Goal: Task Accomplishment & Management: Use online tool/utility

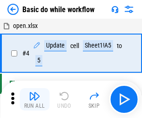
click at [35, 99] on img "button" at bounding box center [34, 96] width 11 height 11
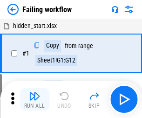
click at [35, 99] on img "button" at bounding box center [34, 96] width 11 height 11
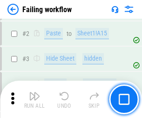
scroll to position [198, 0]
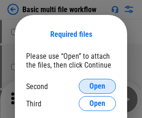
click at [98, 86] on span "Open" at bounding box center [98, 86] width 16 height 7
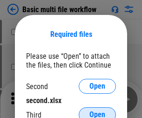
click at [98, 111] on span "Open" at bounding box center [98, 114] width 16 height 7
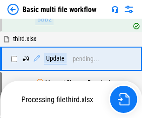
scroll to position [258, 0]
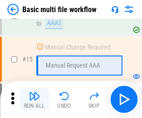
click at [35, 99] on img "button" at bounding box center [34, 96] width 11 height 11
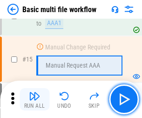
scroll to position [621, 0]
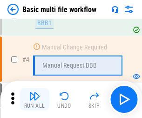
click at [35, 99] on img "button" at bounding box center [34, 96] width 11 height 11
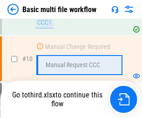
scroll to position [438, 0]
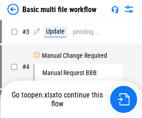
scroll to position [38, 0]
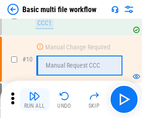
click at [35, 99] on img "button" at bounding box center [34, 96] width 11 height 11
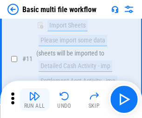
click at [35, 99] on img "button" at bounding box center [34, 96] width 11 height 11
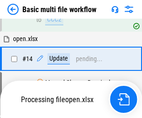
scroll to position [488, 0]
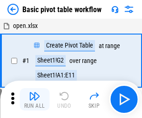
click at [35, 99] on img "button" at bounding box center [34, 96] width 11 height 11
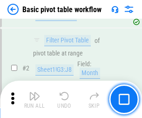
scroll to position [224, 0]
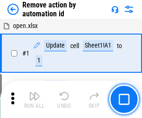
scroll to position [35, 0]
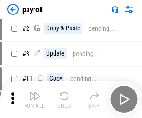
click at [35, 99] on img "button" at bounding box center [34, 96] width 11 height 11
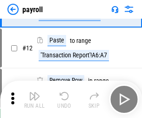
scroll to position [68, 0]
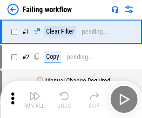
click at [35, 99] on img "button" at bounding box center [34, 96] width 11 height 11
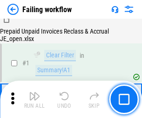
scroll to position [151, 0]
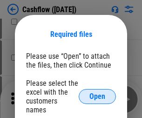
click at [98, 93] on span "Open" at bounding box center [98, 96] width 16 height 7
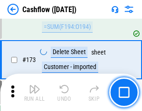
scroll to position [988, 0]
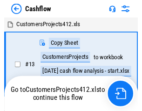
scroll to position [11, 0]
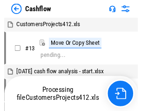
scroll to position [11, 0]
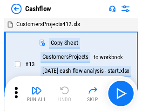
scroll to position [11, 0]
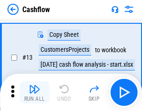
click at [35, 92] on img "button" at bounding box center [34, 89] width 11 height 11
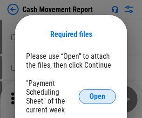
click at [98, 97] on span "Open" at bounding box center [98, 96] width 16 height 7
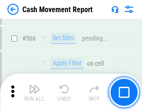
scroll to position [4280, 0]
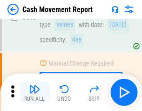
click at [35, 92] on img "button" at bounding box center [34, 89] width 11 height 11
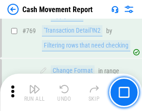
scroll to position [5189, 0]
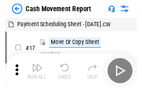
scroll to position [17, 0]
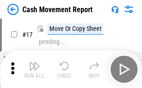
click at [35, 69] on img "button" at bounding box center [34, 65] width 11 height 11
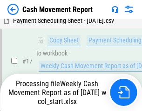
scroll to position [147, 0]
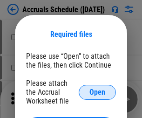
click at [98, 92] on span "Open" at bounding box center [98, 92] width 16 height 7
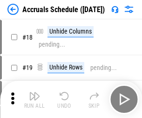
scroll to position [90, 0]
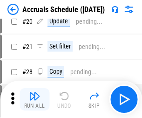
click at [35, 99] on img "button" at bounding box center [34, 96] width 11 height 11
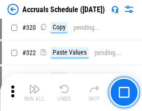
scroll to position [1737, 0]
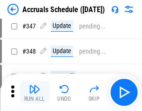
click at [35, 92] on img "button" at bounding box center [34, 89] width 11 height 11
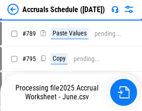
scroll to position [3923, 0]
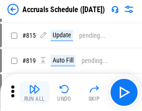
click at [35, 92] on img "button" at bounding box center [34, 89] width 11 height 11
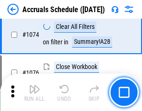
scroll to position [5593, 0]
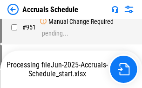
scroll to position [4479, 0]
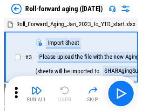
scroll to position [1, 0]
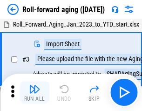
click at [35, 92] on img "button" at bounding box center [34, 89] width 11 height 11
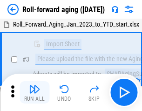
click at [35, 92] on img "button" at bounding box center [34, 89] width 11 height 11
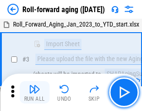
scroll to position [60, 0]
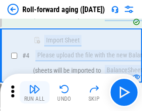
click at [35, 92] on img "button" at bounding box center [34, 89] width 11 height 11
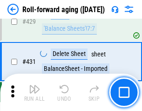
scroll to position [3238, 0]
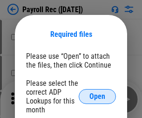
click at [98, 97] on span "Open" at bounding box center [98, 96] width 16 height 7
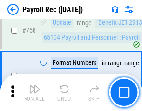
scroll to position [5608, 0]
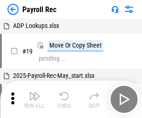
click at [35, 99] on img "button" at bounding box center [34, 96] width 11 height 11
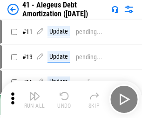
click at [35, 99] on img "button" at bounding box center [34, 96] width 11 height 11
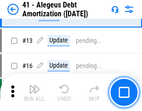
scroll to position [115, 0]
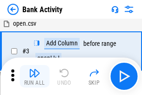
click at [35, 76] on img "button" at bounding box center [34, 72] width 11 height 11
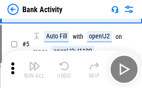
scroll to position [49, 0]
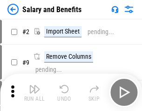
click at [35, 92] on img "button" at bounding box center [34, 89] width 11 height 11
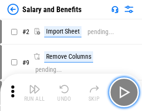
scroll to position [13, 0]
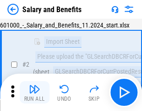
click at [35, 92] on img "button" at bounding box center [34, 89] width 11 height 11
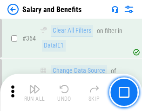
scroll to position [4397, 0]
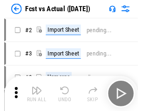
scroll to position [12, 0]
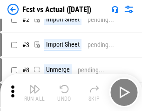
click at [35, 92] on img "button" at bounding box center [34, 89] width 11 height 11
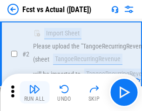
click at [35, 92] on img "button" at bounding box center [34, 89] width 11 height 11
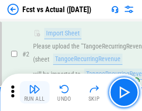
scroll to position [87, 0]
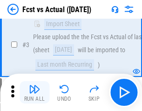
click at [35, 92] on img "button" at bounding box center [34, 89] width 11 height 11
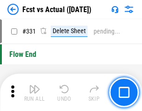
scroll to position [4470, 0]
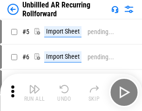
click at [35, 92] on img "button" at bounding box center [34, 89] width 11 height 11
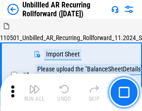
scroll to position [20, 0]
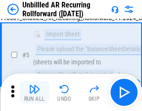
click at [35, 92] on img "button" at bounding box center [34, 89] width 11 height 11
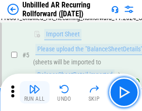
scroll to position [88, 0]
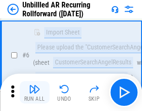
click at [35, 92] on img "button" at bounding box center [34, 89] width 11 height 11
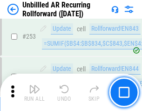
scroll to position [3172, 0]
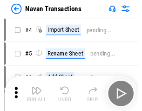
scroll to position [15, 0]
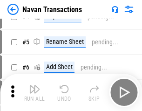
click at [35, 92] on img "button" at bounding box center [34, 89] width 11 height 11
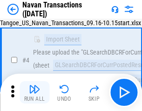
click at [35, 92] on img "button" at bounding box center [34, 89] width 11 height 11
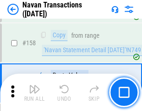
scroll to position [3028, 0]
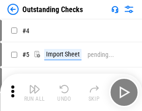
click at [35, 92] on img "button" at bounding box center [34, 89] width 11 height 11
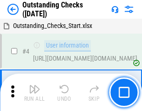
scroll to position [39, 0]
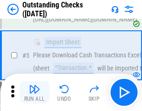
click at [35, 92] on img "button" at bounding box center [34, 89] width 11 height 11
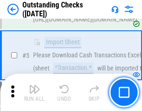
scroll to position [98, 0]
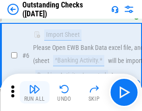
click at [35, 92] on img "button" at bounding box center [34, 89] width 11 height 11
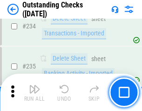
scroll to position [2836, 0]
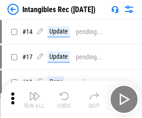
click at [35, 99] on img "button" at bounding box center [34, 96] width 11 height 11
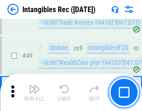
scroll to position [364, 0]
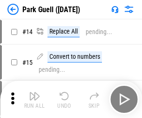
click at [35, 92] on img "button" at bounding box center [34, 96] width 11 height 11
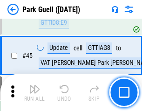
scroll to position [1168, 0]
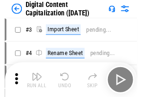
scroll to position [27, 0]
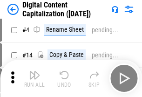
click at [35, 78] on img "button" at bounding box center [34, 75] width 11 height 11
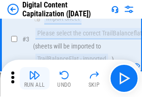
click at [35, 78] on img "button" at bounding box center [34, 75] width 11 height 11
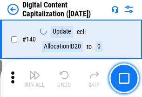
scroll to position [990, 0]
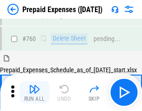
click at [35, 92] on img "button" at bounding box center [34, 89] width 11 height 11
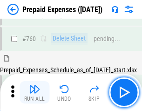
scroll to position [2588, 0]
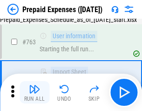
click at [35, 92] on img "button" at bounding box center [34, 89] width 11 height 11
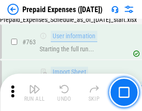
scroll to position [2643, 0]
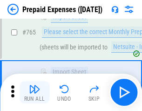
click at [35, 92] on img "button" at bounding box center [34, 89] width 11 height 11
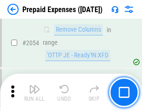
scroll to position [9761, 0]
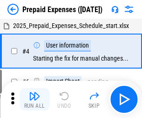
click at [35, 99] on img "button" at bounding box center [34, 96] width 11 height 11
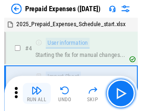
scroll to position [41, 0]
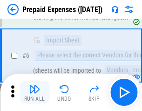
click at [35, 92] on img "button" at bounding box center [34, 89] width 11 height 11
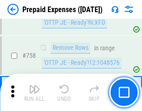
scroll to position [3327, 0]
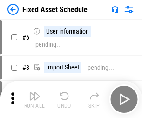
click at [35, 99] on img "button" at bounding box center [34, 96] width 11 height 11
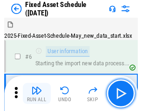
scroll to position [50, 0]
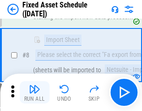
click at [35, 92] on img "button" at bounding box center [34, 89] width 11 height 11
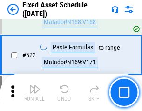
scroll to position [3246, 0]
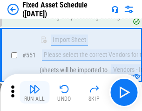
click at [35, 92] on img "button" at bounding box center [34, 89] width 11 height 11
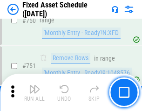
scroll to position [4552, 0]
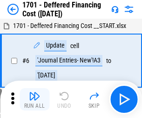
click at [35, 99] on img "button" at bounding box center [34, 96] width 11 height 11
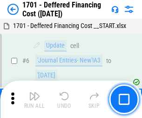
scroll to position [112, 0]
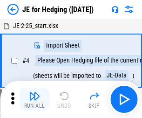
click at [35, 92] on img "button" at bounding box center [34, 96] width 11 height 11
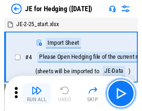
scroll to position [1, 0]
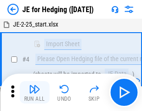
click at [35, 92] on img "button" at bounding box center [34, 89] width 11 height 11
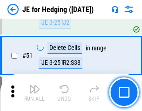
scroll to position [605, 0]
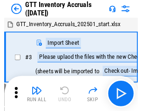
scroll to position [1, 0]
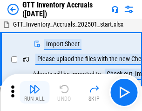
click at [35, 92] on img "button" at bounding box center [34, 89] width 11 height 11
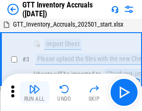
click at [35, 92] on img "button" at bounding box center [34, 89] width 11 height 11
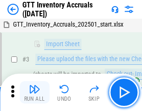
scroll to position [60, 0]
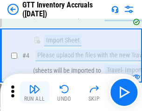
click at [35, 92] on img "button" at bounding box center [34, 89] width 11 height 11
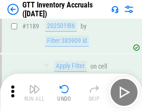
scroll to position [7625, 0]
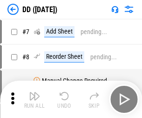
click at [35, 99] on img "button" at bounding box center [34, 96] width 11 height 11
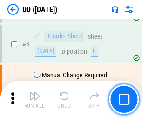
scroll to position [90, 0]
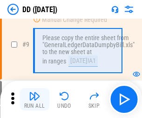
click at [35, 99] on img "button" at bounding box center [34, 96] width 11 height 11
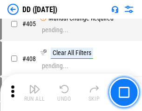
scroll to position [4178, 0]
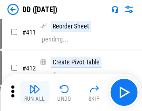
click at [35, 92] on img "button" at bounding box center [34, 89] width 11 height 11
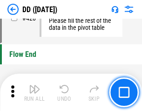
scroll to position [4469, 0]
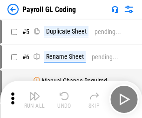
click at [35, 99] on img "button" at bounding box center [34, 96] width 11 height 11
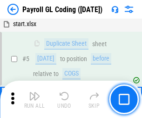
scroll to position [112, 0]
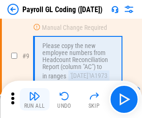
click at [35, 99] on img "button" at bounding box center [34, 96] width 11 height 11
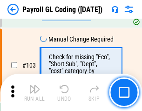
scroll to position [2191, 0]
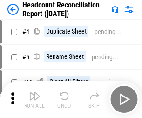
click at [35, 99] on img "button" at bounding box center [34, 96] width 11 height 11
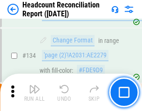
scroll to position [1122, 0]
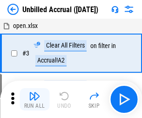
click at [35, 99] on img "button" at bounding box center [34, 96] width 11 height 11
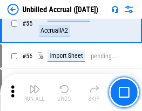
scroll to position [975, 0]
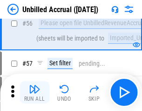
click at [35, 92] on img "button" at bounding box center [34, 89] width 11 height 11
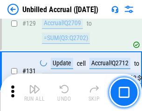
scroll to position [2781, 0]
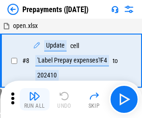
click at [35, 99] on img "button" at bounding box center [34, 96] width 11 height 11
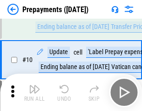
scroll to position [58, 0]
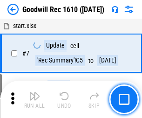
scroll to position [160, 0]
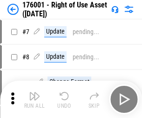
click at [35, 99] on img "button" at bounding box center [34, 96] width 11 height 11
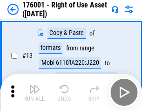
scroll to position [60, 0]
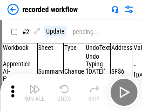
click at [35, 92] on img "button" at bounding box center [34, 89] width 11 height 11
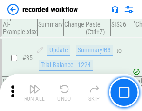
scroll to position [2919, 0]
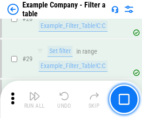
scroll to position [854, 0]
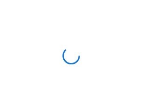
scroll to position [14, 0]
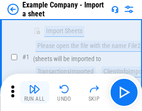
click at [35, 92] on img "button" at bounding box center [34, 89] width 11 height 11
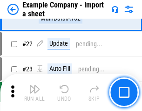
scroll to position [206, 0]
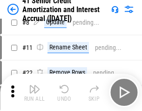
click at [35, 92] on img "button" at bounding box center [34, 89] width 11 height 11
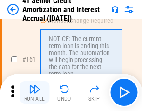
click at [35, 92] on img "button" at bounding box center [34, 89] width 11 height 11
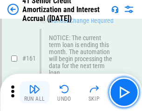
scroll to position [999, 0]
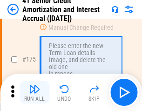
click at [35, 92] on img "button" at bounding box center [34, 89] width 11 height 11
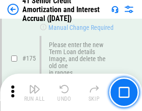
scroll to position [1094, 0]
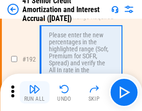
click at [35, 92] on img "button" at bounding box center [34, 89] width 11 height 11
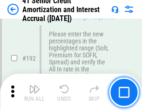
scroll to position [1192, 0]
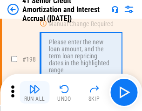
click at [35, 92] on img "button" at bounding box center [34, 89] width 11 height 11
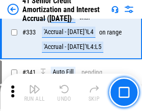
scroll to position [2385, 0]
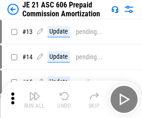
click at [35, 92] on img "button" at bounding box center [34, 96] width 11 height 11
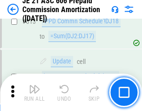
scroll to position [1743, 0]
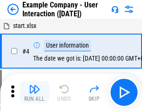
click at [35, 92] on img "button" at bounding box center [34, 89] width 11 height 11
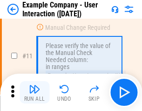
click at [35, 92] on img "button" at bounding box center [34, 89] width 11 height 11
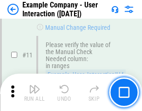
scroll to position [202, 0]
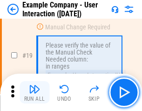
click at [35, 92] on img "button" at bounding box center [34, 89] width 11 height 11
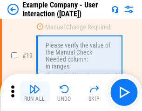
click at [35, 92] on img "button" at bounding box center [34, 89] width 11 height 11
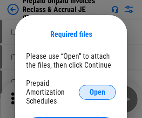
click at [98, 92] on span "Open" at bounding box center [98, 92] width 16 height 7
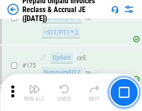
scroll to position [1261, 0]
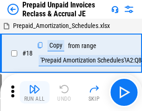
click at [35, 92] on img "button" at bounding box center [34, 89] width 11 height 11
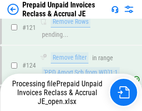
scroll to position [765, 0]
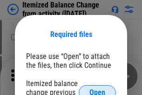
click at [98, 89] on span "Open" at bounding box center [98, 92] width 16 height 7
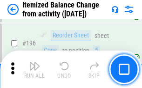
scroll to position [1797, 0]
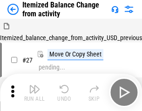
scroll to position [14, 0]
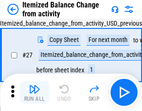
click at [35, 92] on img "button" at bounding box center [34, 89] width 11 height 11
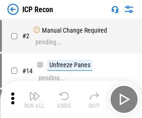
scroll to position [4, 0]
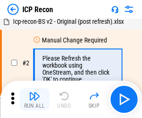
click at [35, 99] on img "button" at bounding box center [34, 96] width 11 height 11
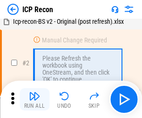
click at [35, 99] on img "button" at bounding box center [34, 96] width 11 height 11
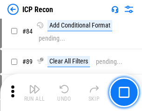
scroll to position [915, 0]
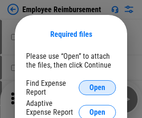
click at [98, 88] on span "Open" at bounding box center [98, 87] width 16 height 7
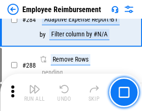
scroll to position [2538, 0]
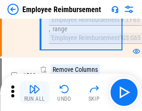
click at [35, 92] on img "button" at bounding box center [34, 89] width 11 height 11
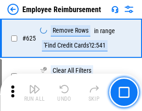
scroll to position [5591, 0]
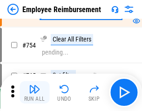
click at [35, 92] on img "button" at bounding box center [34, 89] width 11 height 11
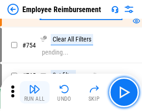
click at [35, 92] on img "button" at bounding box center [34, 89] width 11 height 11
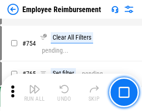
scroll to position [6551, 0]
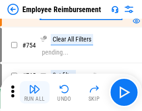
click at [35, 92] on img "button" at bounding box center [34, 89] width 11 height 11
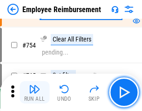
click at [35, 92] on img "button" at bounding box center [34, 89] width 11 height 11
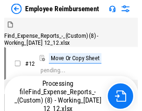
scroll to position [32, 0]
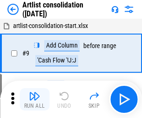
click at [35, 99] on img "button" at bounding box center [34, 96] width 11 height 11
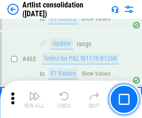
scroll to position [4089, 0]
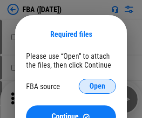
click at [98, 86] on span "Open" at bounding box center [98, 86] width 16 height 7
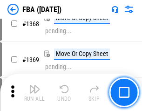
scroll to position [10029, 0]
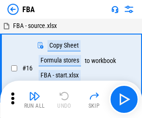
scroll to position [9, 0]
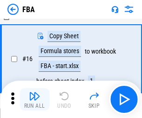
click at [35, 99] on img "button" at bounding box center [34, 96] width 11 height 11
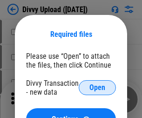
click at [98, 88] on span "Open" at bounding box center [98, 87] width 16 height 7
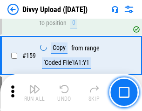
scroll to position [967, 0]
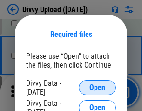
click at [98, 88] on span "Open" at bounding box center [98, 87] width 16 height 7
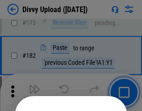
scroll to position [1048, 0]
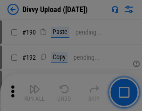
scroll to position [1179, 0]
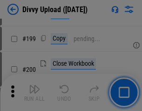
scroll to position [1358, 0]
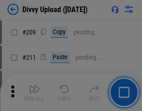
scroll to position [1586, 0]
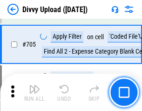
scroll to position [6388, 0]
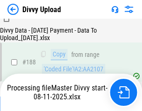
scroll to position [1099, 0]
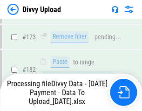
scroll to position [1045, 0]
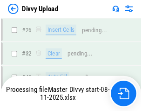
scroll to position [967, 0]
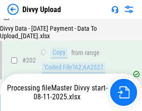
scroll to position [1511, 0]
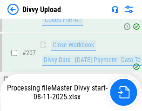
scroll to position [1717, 0]
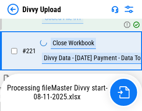
scroll to position [2075, 0]
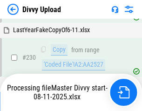
scroll to position [2317, 0]
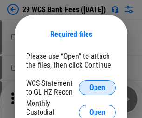
click at [98, 88] on span "Open" at bounding box center [98, 87] width 16 height 7
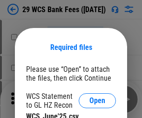
scroll to position [13, 0]
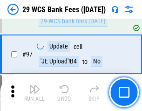
scroll to position [910, 0]
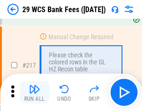
click at [35, 92] on img "button" at bounding box center [34, 89] width 11 height 11
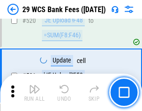
scroll to position [4819, 0]
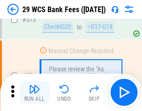
click at [35, 92] on img "button" at bounding box center [34, 89] width 11 height 11
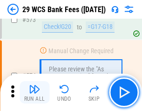
scroll to position [5171, 0]
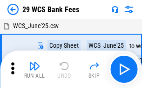
scroll to position [17, 0]
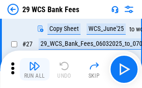
click at [35, 69] on img "button" at bounding box center [34, 65] width 11 height 11
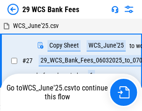
scroll to position [5, 0]
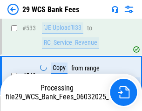
scroll to position [5106, 0]
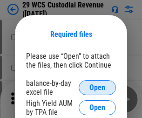
click at [98, 88] on span "Open" at bounding box center [98, 87] width 16 height 7
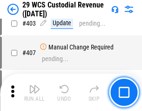
scroll to position [4325, 0]
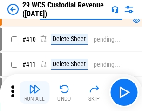
click at [35, 92] on img "button" at bounding box center [34, 89] width 11 height 11
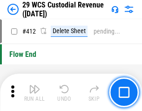
scroll to position [4460, 0]
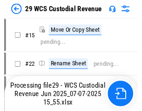
scroll to position [17, 0]
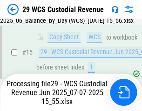
scroll to position [212, 0]
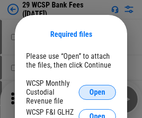
click at [98, 92] on span "Open" at bounding box center [98, 92] width 16 height 7
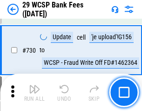
scroll to position [4706, 0]
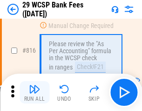
click at [35, 92] on img "button" at bounding box center [34, 89] width 11 height 11
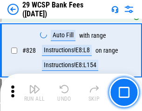
scroll to position [5925, 0]
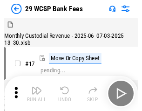
scroll to position [22, 0]
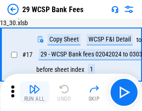
click at [35, 92] on img "button" at bounding box center [34, 89] width 11 height 11
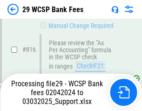
scroll to position [5694, 0]
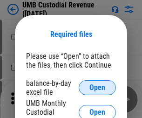
click at [98, 88] on span "Open" at bounding box center [98, 87] width 16 height 7
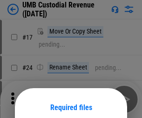
scroll to position [73, 0]
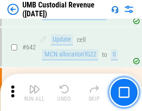
scroll to position [4836, 0]
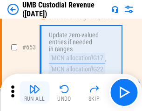
click at [35, 92] on img "button" at bounding box center [34, 89] width 11 height 11
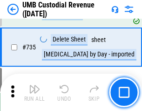
scroll to position [5710, 0]
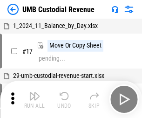
scroll to position [7, 0]
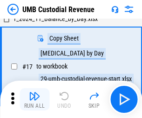
click at [35, 99] on img "button" at bounding box center [34, 96] width 11 height 11
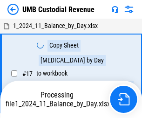
scroll to position [7, 0]
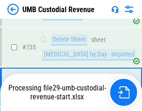
scroll to position [5688, 0]
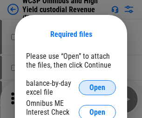
click at [98, 88] on span "Open" at bounding box center [98, 87] width 16 height 7
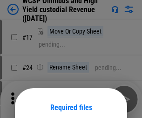
scroll to position [73, 0]
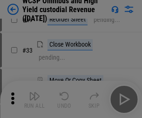
scroll to position [213, 0]
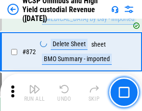
scroll to position [7903, 0]
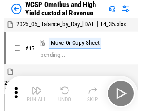
scroll to position [5, 0]
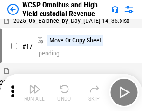
click at [35, 92] on img "button" at bounding box center [34, 89] width 11 height 11
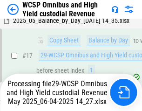
scroll to position [194, 0]
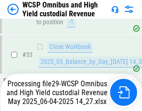
scroll to position [462, 0]
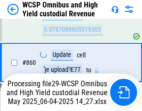
scroll to position [7882, 0]
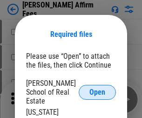
click at [98, 89] on span "Open" at bounding box center [98, 92] width 16 height 7
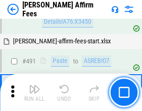
scroll to position [2539, 0]
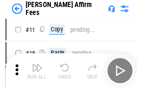
scroll to position [9, 0]
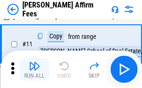
click at [35, 69] on img "button" at bounding box center [34, 65] width 11 height 11
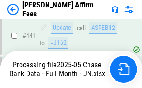
scroll to position [2449, 0]
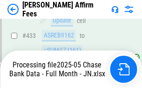
scroll to position [2463, 0]
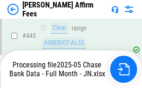
scroll to position [2449, 0]
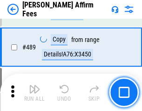
scroll to position [2437, 0]
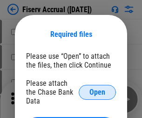
click at [98, 89] on span "Open" at bounding box center [98, 92] width 16 height 7
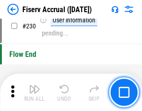
scroll to position [2959, 0]
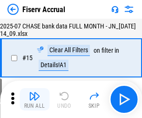
click at [35, 99] on img "button" at bounding box center [34, 96] width 11 height 11
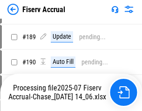
scroll to position [2400, 0]
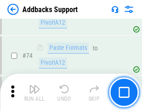
scroll to position [680, 0]
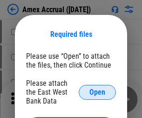
click at [98, 92] on span "Open" at bounding box center [98, 92] width 16 height 7
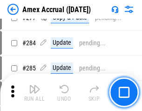
scroll to position [2431, 0]
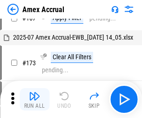
click at [35, 99] on img "button" at bounding box center [34, 96] width 11 height 11
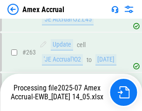
scroll to position [2612, 0]
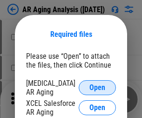
click at [98, 86] on span "Open" at bounding box center [98, 87] width 16 height 7
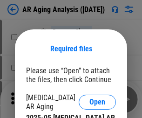
scroll to position [14, 0]
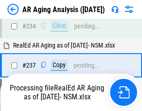
scroll to position [1447, 0]
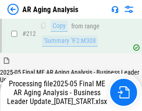
scroll to position [1437, 0]
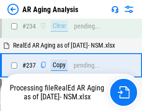
scroll to position [1475, 0]
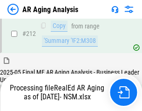
scroll to position [1397, 0]
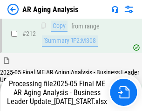
scroll to position [1404, 0]
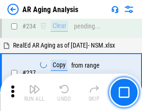
scroll to position [1437, 0]
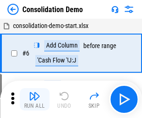
click at [35, 99] on img "button" at bounding box center [34, 96] width 11 height 11
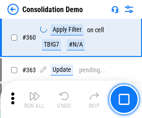
scroll to position [3130, 0]
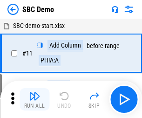
click at [35, 99] on img "button" at bounding box center [34, 96] width 11 height 11
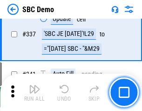
scroll to position [2456, 0]
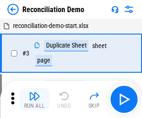
click at [35, 99] on img "button" at bounding box center [34, 96] width 11 height 11
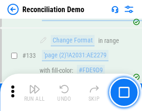
scroll to position [1109, 0]
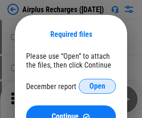
click at [98, 86] on span "Open" at bounding box center [98, 86] width 16 height 7
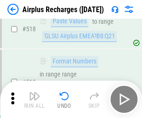
scroll to position [4018, 0]
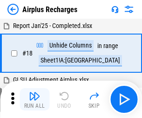
click at [35, 99] on img "button" at bounding box center [34, 96] width 11 height 11
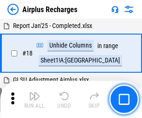
scroll to position [41, 0]
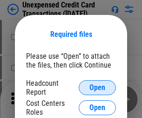
click at [98, 88] on span "Open" at bounding box center [98, 87] width 16 height 7
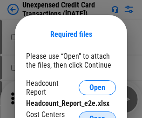
click at [98, 115] on span "Open" at bounding box center [98, 118] width 16 height 7
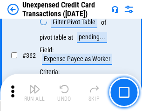
scroll to position [2401, 0]
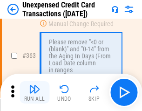
click at [35, 92] on img "button" at bounding box center [34, 89] width 11 height 11
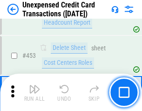
scroll to position [3185, 0]
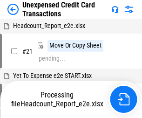
scroll to position [14, 0]
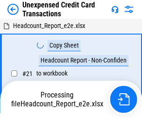
scroll to position [14, 0]
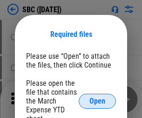
click at [98, 101] on span "Open" at bounding box center [98, 101] width 16 height 7
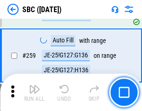
scroll to position [1825, 0]
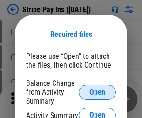
click at [98, 92] on span "Open" at bounding box center [98, 92] width 16 height 7
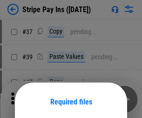
scroll to position [68, 0]
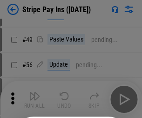
scroll to position [169, 0]
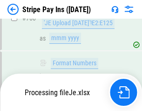
scroll to position [4917, 0]
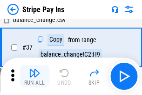
click at [35, 76] on img "button" at bounding box center [34, 72] width 11 height 11
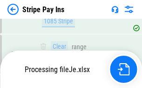
scroll to position [4897, 0]
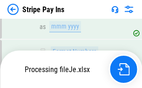
scroll to position [4897, 0]
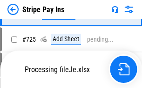
scroll to position [4897, 0]
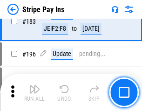
scroll to position [1264, 0]
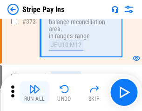
click at [35, 92] on img "button" at bounding box center [34, 89] width 11 height 11
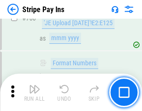
scroll to position [4885, 0]
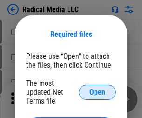
click at [98, 92] on span "Open" at bounding box center [98, 92] width 16 height 7
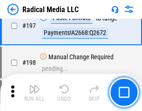
scroll to position [2160, 0]
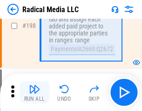
click at [35, 92] on img "button" at bounding box center [34, 89] width 11 height 11
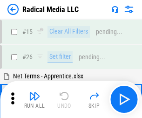
scroll to position [52, 0]
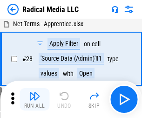
click at [35, 99] on img "button" at bounding box center [34, 96] width 11 height 11
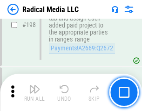
scroll to position [2341, 0]
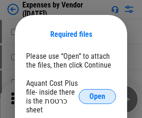
click at [98, 97] on span "Open" at bounding box center [98, 96] width 16 height 7
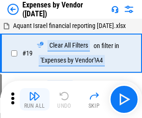
click at [35, 99] on img "button" at bounding box center [34, 96] width 11 height 11
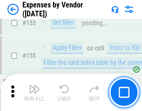
scroll to position [688, 0]
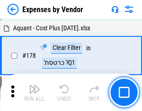
scroll to position [728, 0]
